Goal: Use online tool/utility: Utilize a website feature to perform a specific function

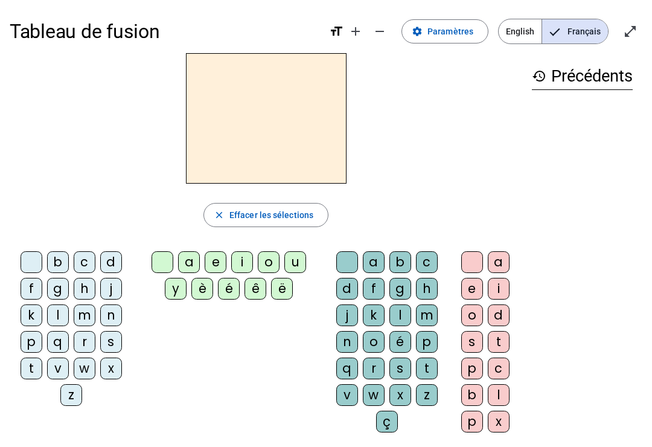
click at [499, 318] on div "d" at bounding box center [499, 315] width 22 height 22
click at [503, 315] on div "d" at bounding box center [499, 315] width 22 height 22
click at [347, 256] on div at bounding box center [348, 262] width 22 height 22
click at [352, 263] on div at bounding box center [348, 262] width 22 height 22
click at [159, 269] on div at bounding box center [163, 262] width 22 height 22
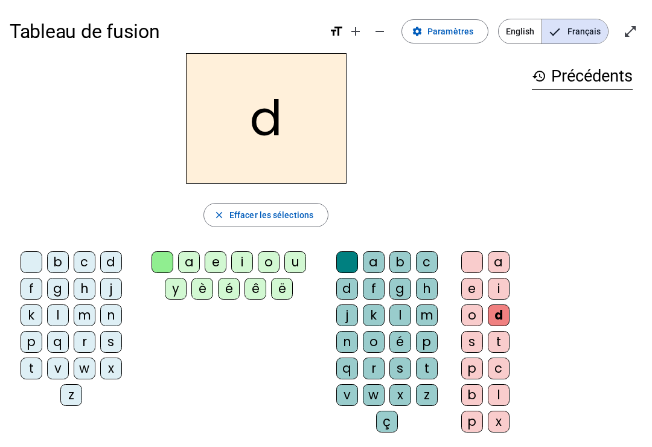
click at [472, 266] on div at bounding box center [473, 262] width 22 height 22
click at [113, 254] on div "d" at bounding box center [111, 262] width 22 height 22
click at [298, 266] on div "u" at bounding box center [296, 262] width 22 height 22
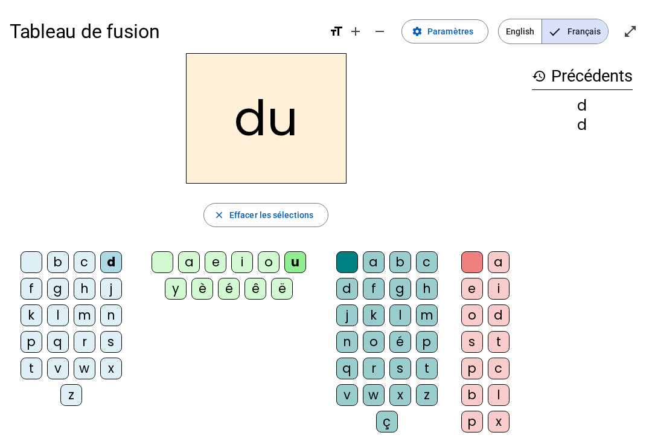
click at [117, 260] on div "d" at bounding box center [111, 262] width 22 height 22
click at [37, 260] on div at bounding box center [32, 262] width 22 height 22
click at [118, 262] on div "d" at bounding box center [111, 262] width 22 height 22
click at [37, 371] on div "t" at bounding box center [32, 369] width 22 height 22
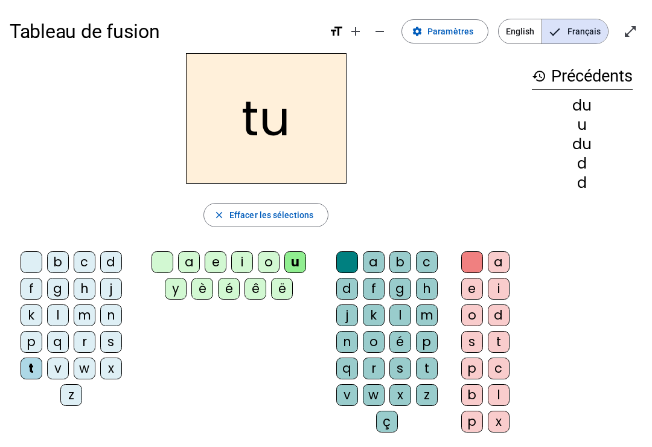
click at [381, 265] on div "a" at bounding box center [374, 262] width 22 height 22
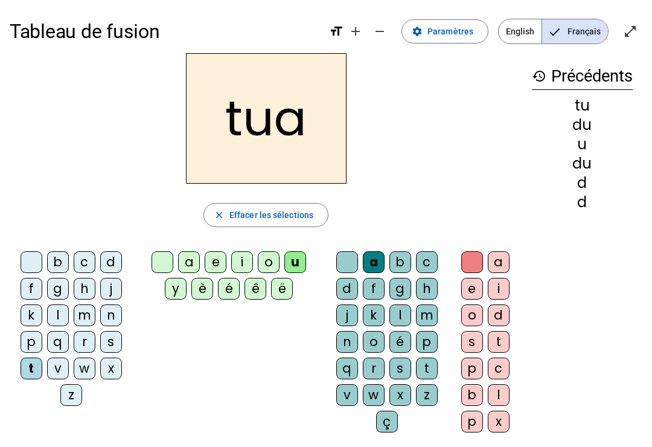
click at [347, 263] on div at bounding box center [348, 262] width 22 height 22
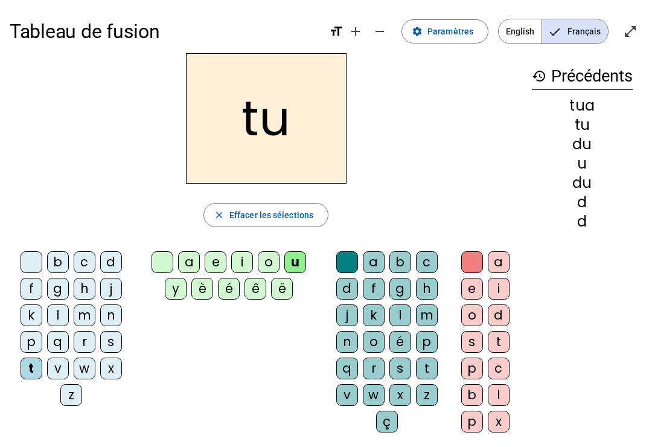
click at [34, 258] on div at bounding box center [32, 262] width 22 height 22
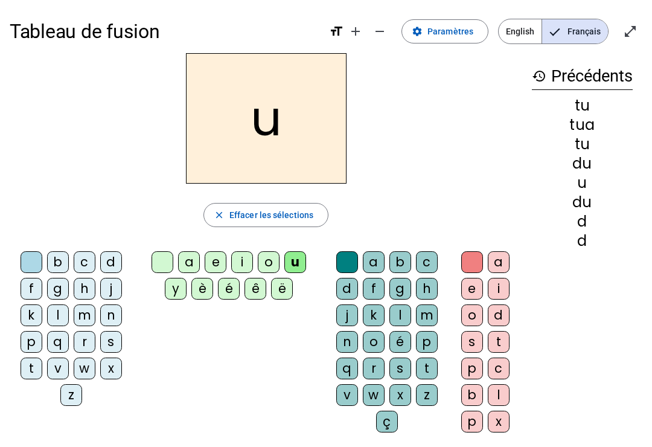
click at [382, 262] on div "a" at bounding box center [374, 262] width 22 height 22
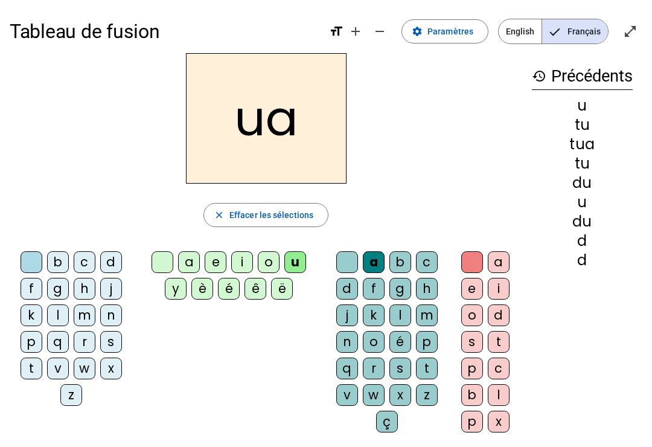
click at [34, 265] on div at bounding box center [32, 262] width 22 height 22
click at [37, 262] on div at bounding box center [32, 262] width 22 height 22
click at [351, 245] on div "ua close Effacer les sélections b c d f g h j k l m n p q r s t v w x z a e i o…" at bounding box center [266, 247] width 513 height 389
click at [349, 257] on div at bounding box center [348, 262] width 22 height 22
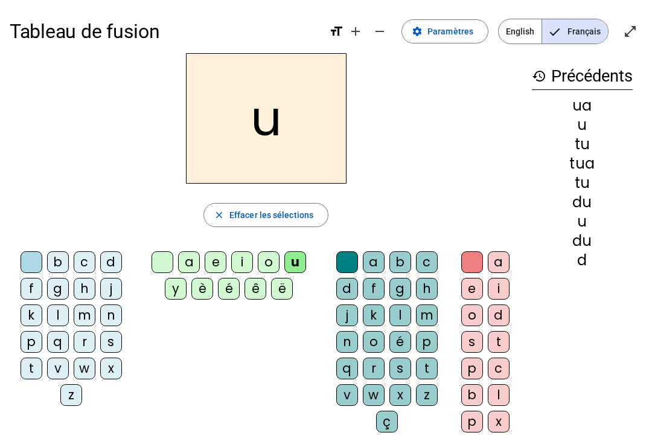
click at [40, 371] on div "t" at bounding box center [32, 369] width 22 height 22
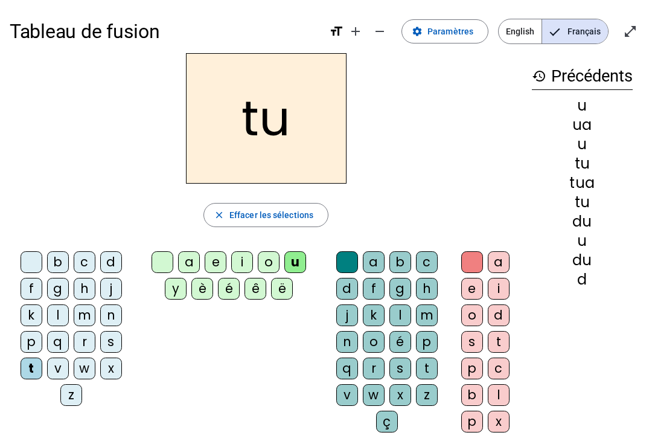
click at [300, 213] on span "Effacer les sélections" at bounding box center [272, 215] width 84 height 14
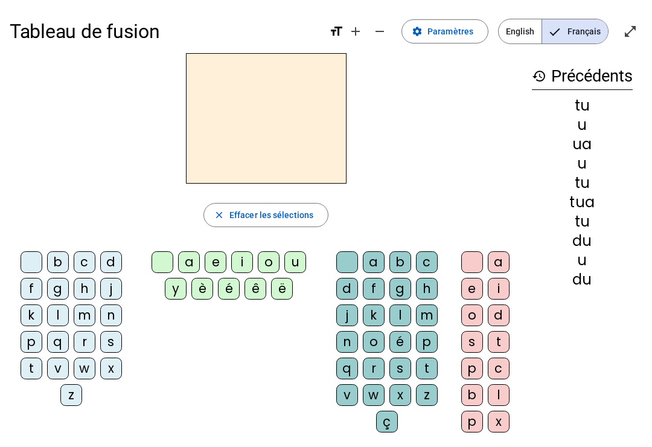
click at [32, 369] on div "t" at bounding box center [32, 369] width 22 height 22
click at [305, 259] on div "u" at bounding box center [296, 262] width 22 height 22
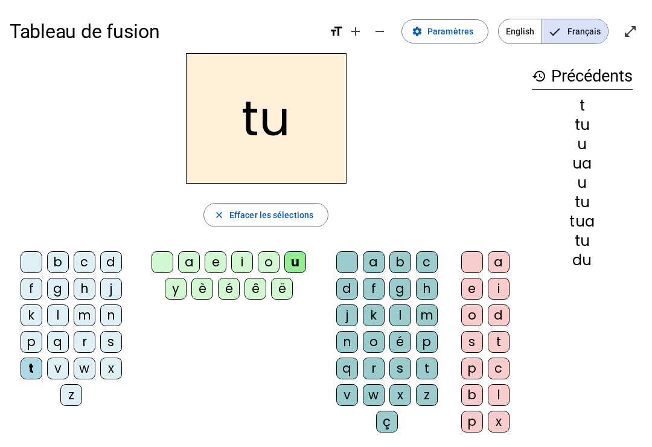
click at [190, 260] on div "a" at bounding box center [189, 262] width 22 height 22
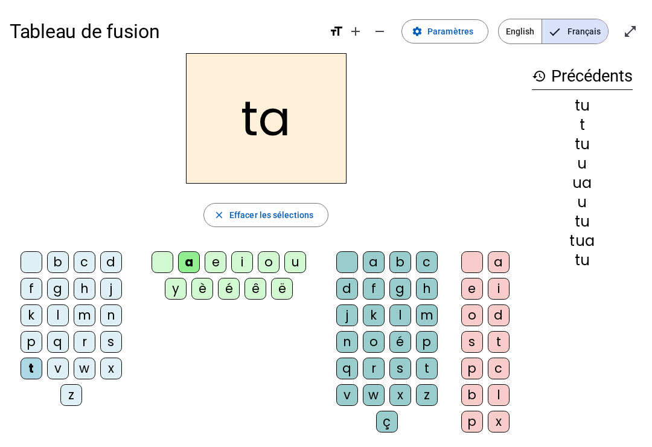
click at [212, 256] on div "e" at bounding box center [216, 262] width 22 height 22
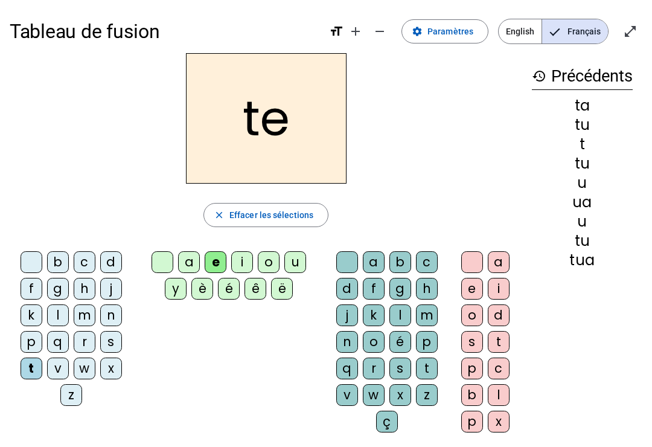
click at [62, 264] on div "b" at bounding box center [58, 262] width 22 height 22
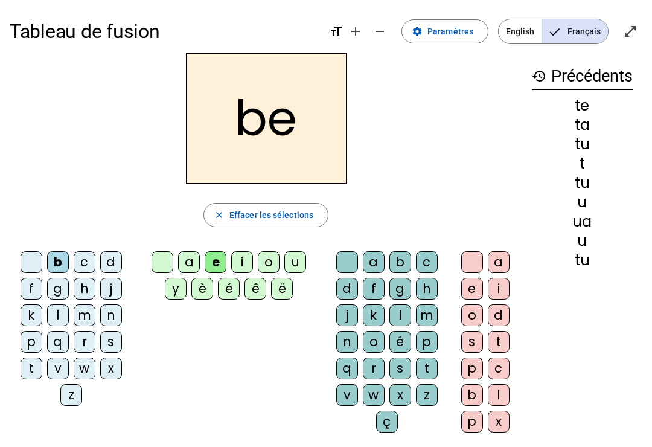
click at [119, 291] on div "j" at bounding box center [111, 289] width 22 height 22
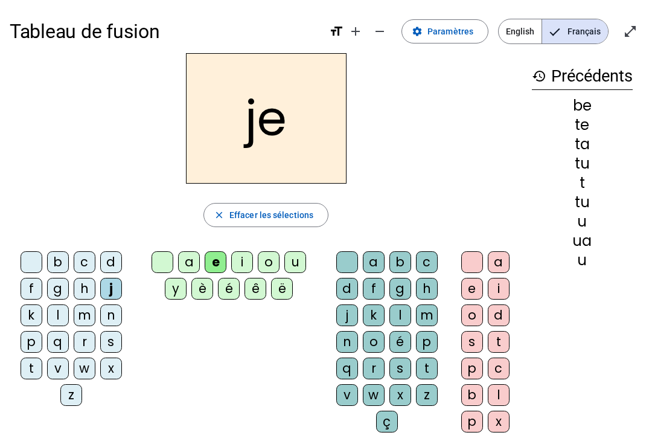
click at [91, 312] on div "m" at bounding box center [85, 315] width 22 height 22
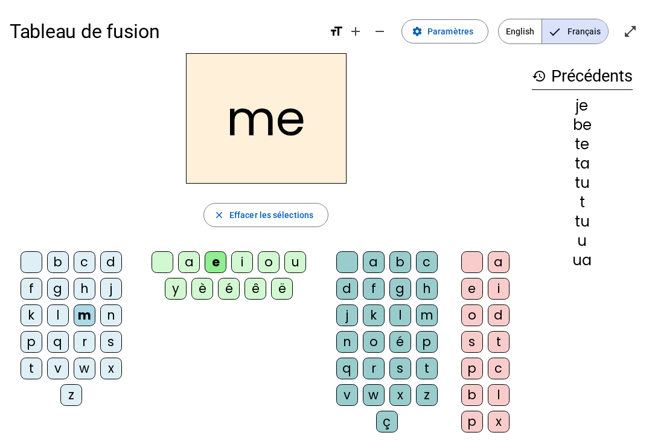
click at [191, 255] on div "a" at bounding box center [189, 262] width 22 height 22
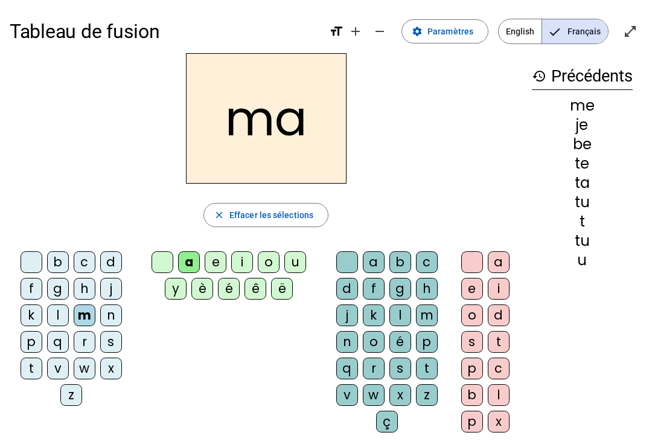
click at [62, 312] on div "l" at bounding box center [58, 315] width 22 height 22
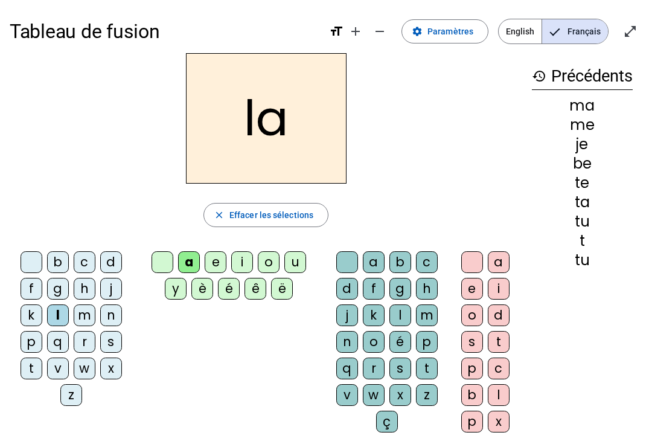
click at [85, 321] on div "m" at bounding box center [85, 315] width 22 height 22
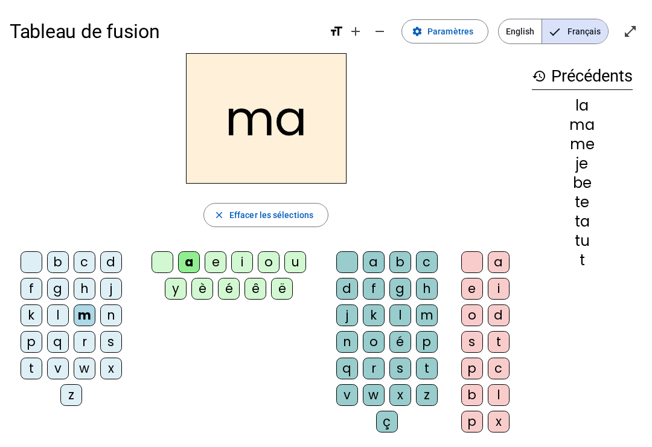
click at [406, 315] on div "l" at bounding box center [401, 315] width 22 height 22
